Goal: Find specific page/section: Find specific page/section

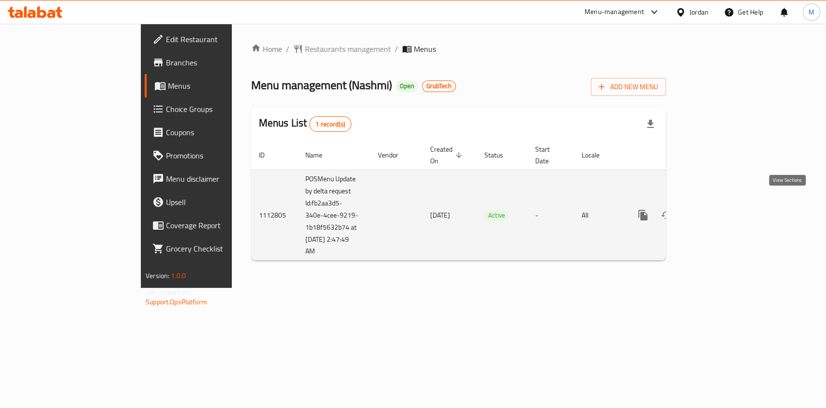
click at [719, 209] on icon "enhanced table" at bounding box center [713, 215] width 12 height 12
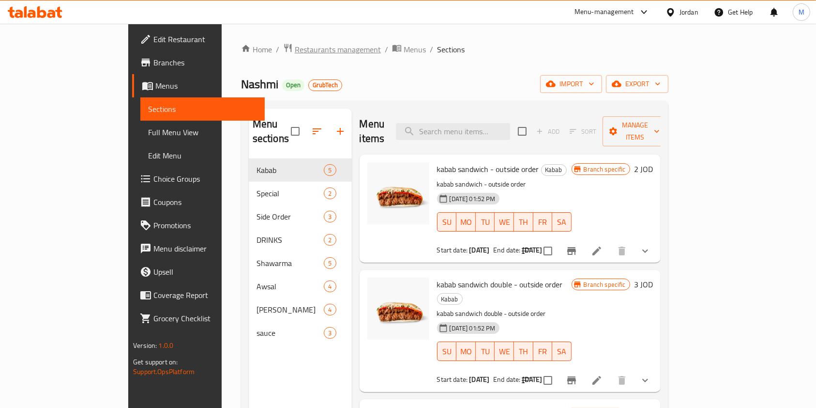
click at [295, 48] on span "Restaurants management" at bounding box center [338, 50] width 86 height 12
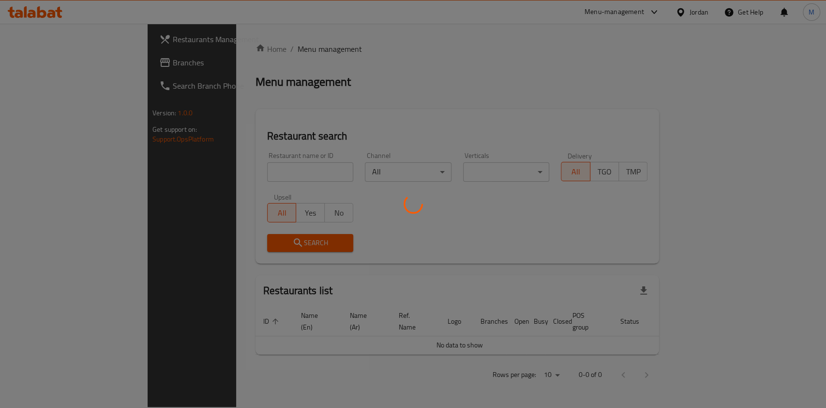
click at [259, 171] on div at bounding box center [413, 204] width 826 height 408
click at [272, 168] on div at bounding box center [413, 204] width 826 height 408
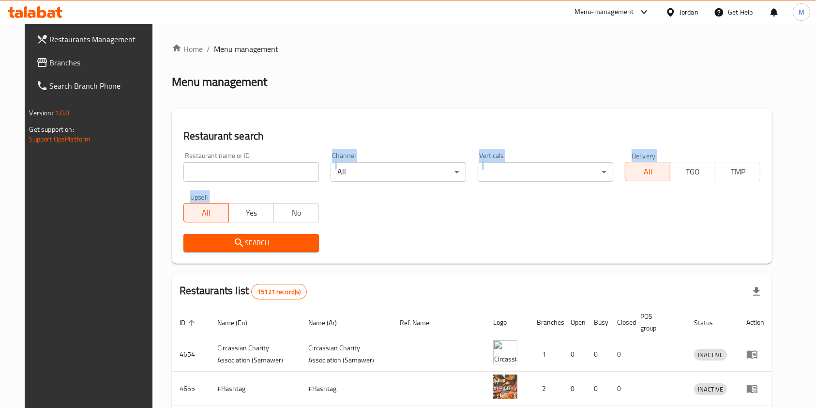
click at [299, 167] on div "Home / Menu management Menu management Restaurant search Restaurant name or ID …" at bounding box center [472, 339] width 601 height 592
click at [299, 167] on input "search" at bounding box center [251, 171] width 136 height 19
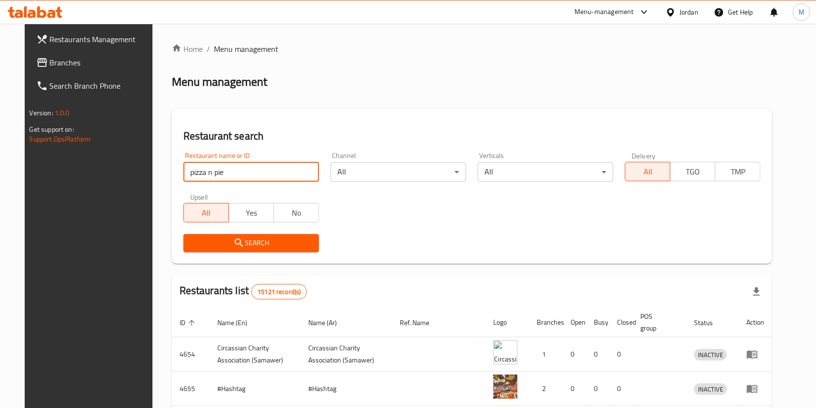
type input "pizza n pie"
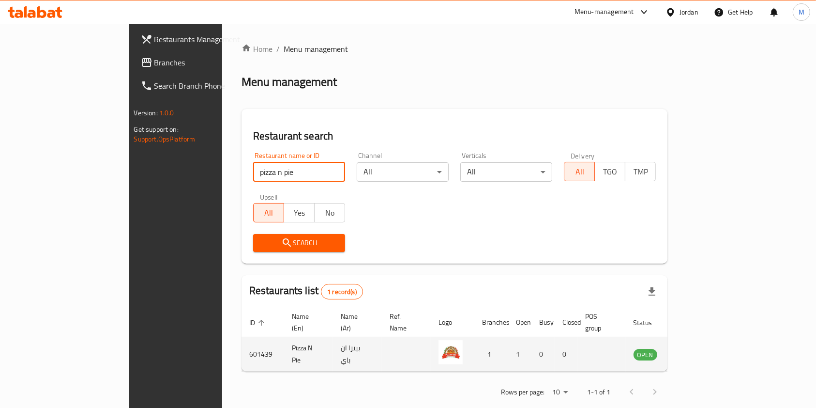
click at [284, 343] on td "Pizza N Pie" at bounding box center [308, 354] width 49 height 34
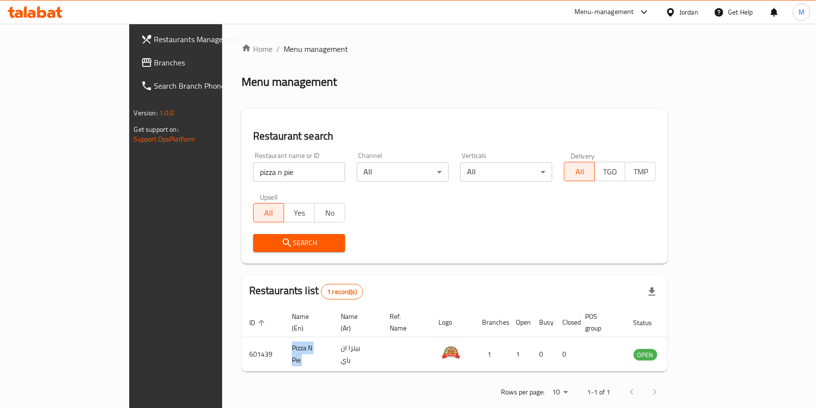
copy td "Pizza N Pie"
